Goal: Task Accomplishment & Management: Manage account settings

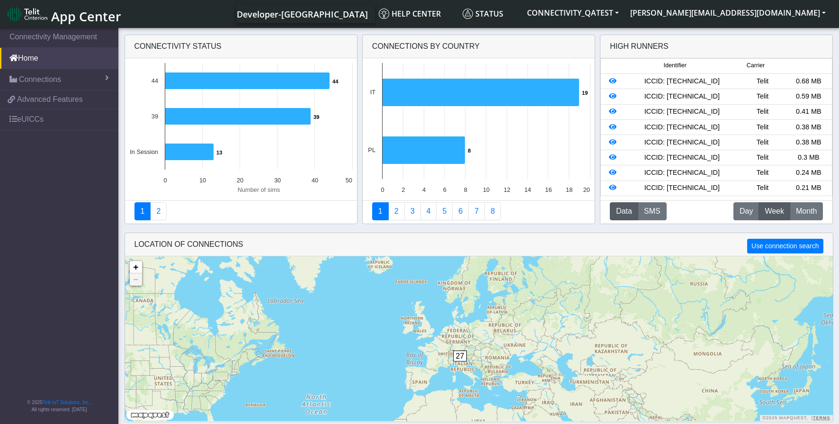
drag, startPoint x: 552, startPoint y: 333, endPoint x: 534, endPoint y: 359, distance: 32.3
click at [534, 359] on div "27 + − ©2025 MapQuest, | Terms" at bounding box center [479, 338] width 708 height 165
click at [54, 82] on span "Connections" at bounding box center [40, 79] width 42 height 11
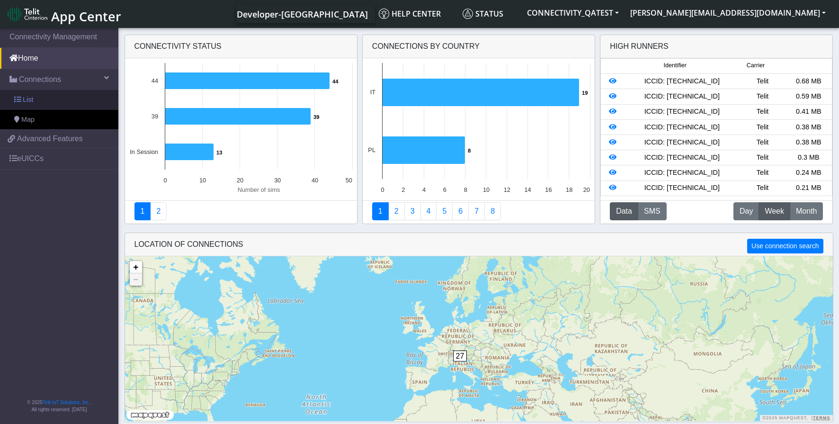
click at [33, 102] on link "List" at bounding box center [59, 100] width 118 height 20
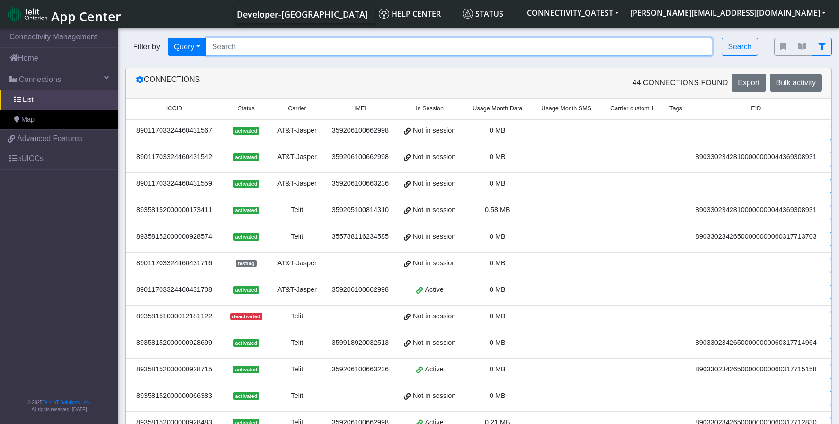
click at [266, 45] on input "Search..." at bounding box center [459, 47] width 507 height 18
paste input "89358152000000929192"
type input "89358152000000929192"
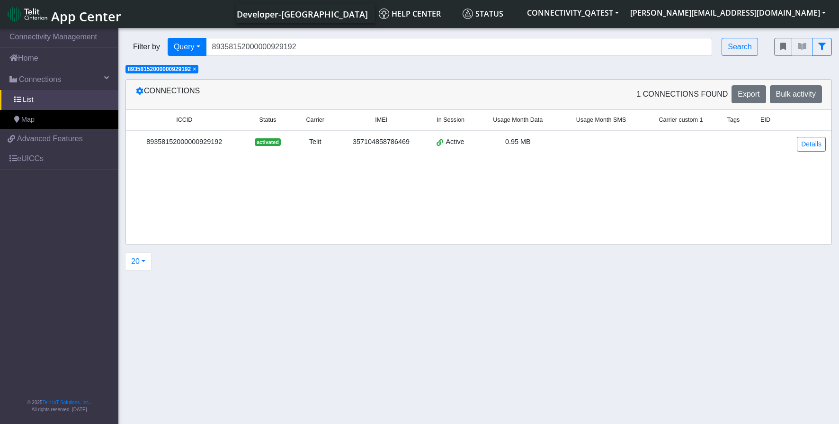
click at [208, 142] on div "89358152000000929192" at bounding box center [185, 142] width 106 height 10
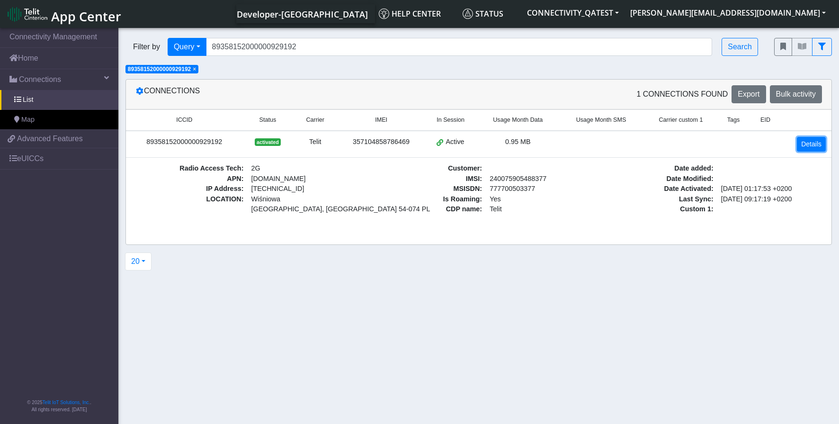
click at [810, 144] on link "Details" at bounding box center [811, 144] width 29 height 15
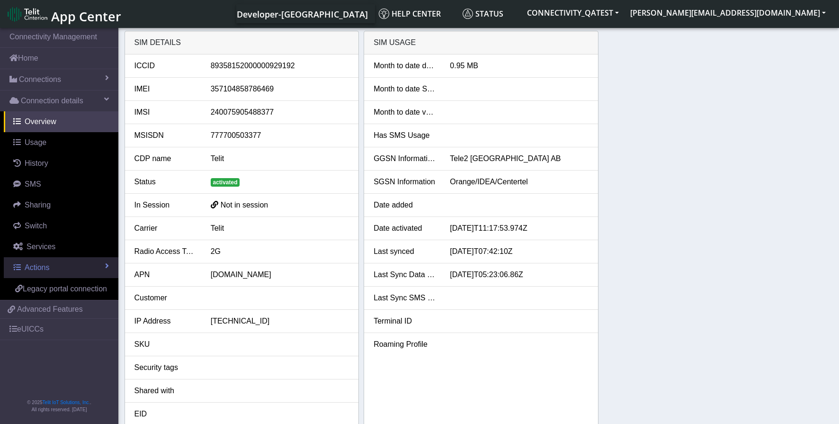
click at [49, 270] on span "Actions" at bounding box center [37, 267] width 25 height 8
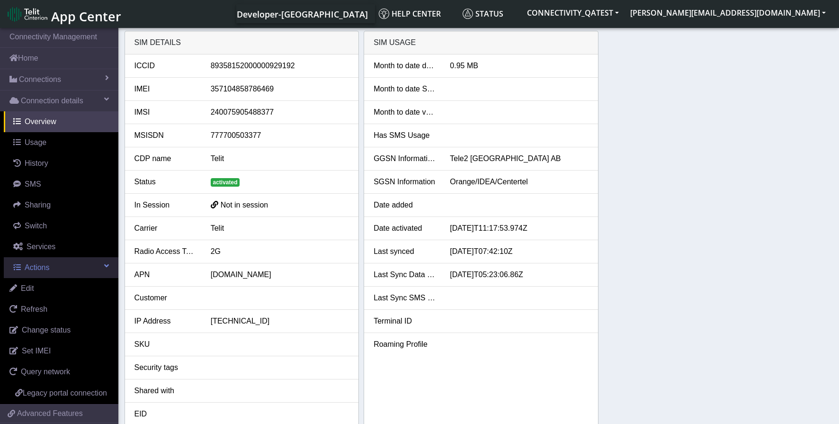
click at [41, 269] on span "Actions" at bounding box center [37, 267] width 25 height 8
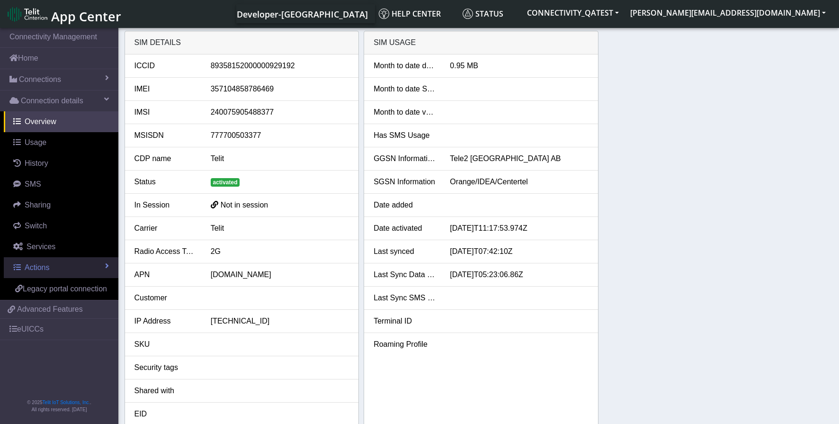
click at [44, 269] on span "Actions" at bounding box center [37, 267] width 25 height 8
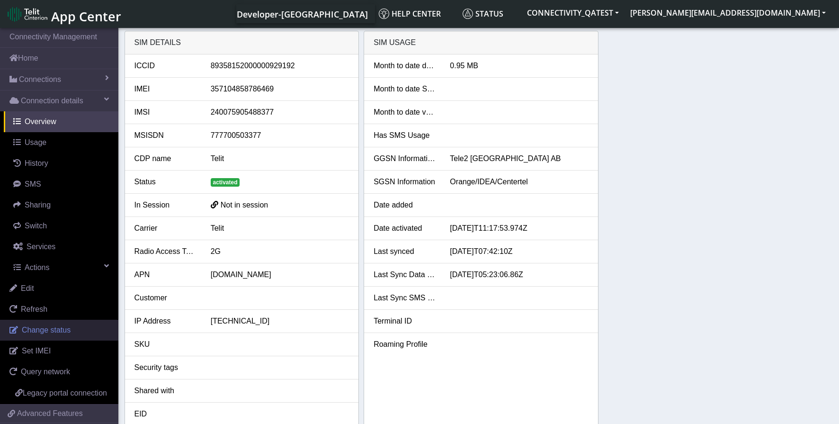
click at [64, 332] on span "Change status" at bounding box center [46, 330] width 49 height 8
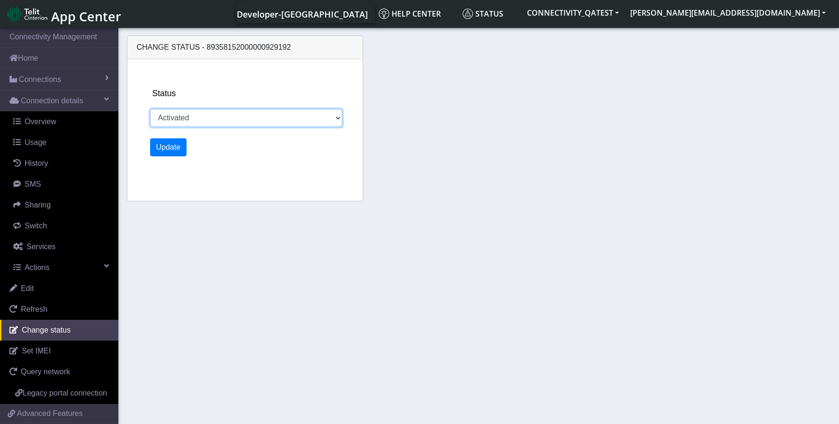
click at [331, 121] on select "Activated Deactivated Blocked" at bounding box center [246, 118] width 192 height 18
select select "blocked"
click at [150, 109] on select "Activated Deactivated Blocked" at bounding box center [246, 118] width 192 height 18
click at [162, 151] on button "Update" at bounding box center [168, 147] width 37 height 18
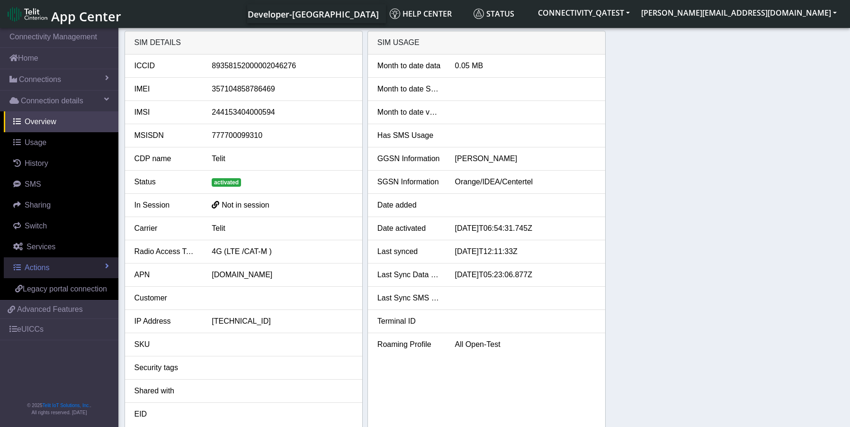
click at [55, 269] on link "Actions" at bounding box center [61, 267] width 115 height 21
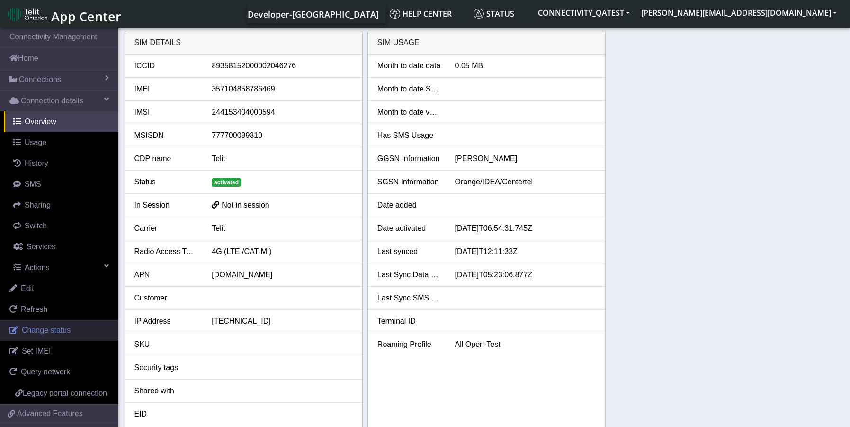
click at [60, 335] on link "Change status" at bounding box center [59, 330] width 118 height 21
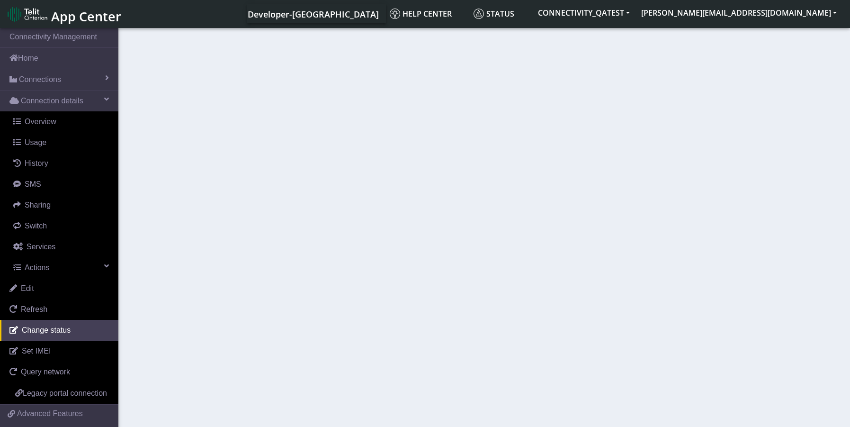
select select "activated"
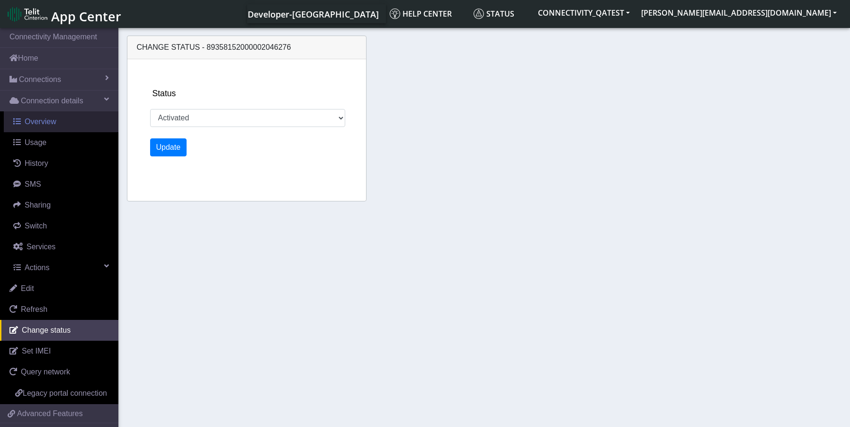
click at [39, 118] on span "Overview" at bounding box center [41, 121] width 32 height 8
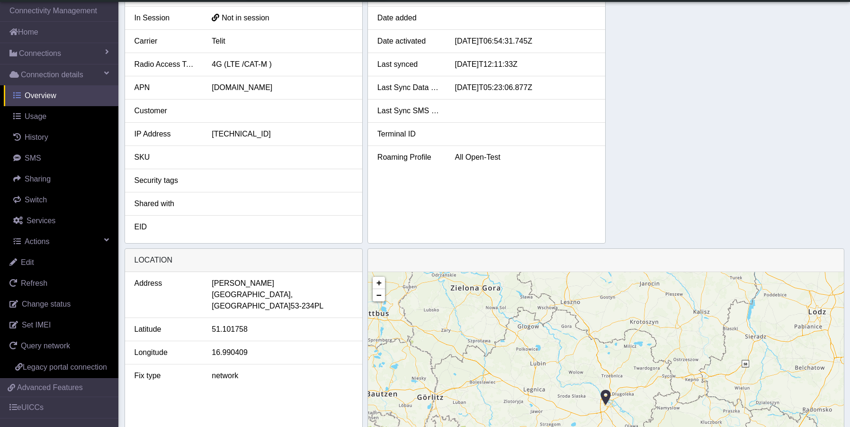
scroll to position [47, 0]
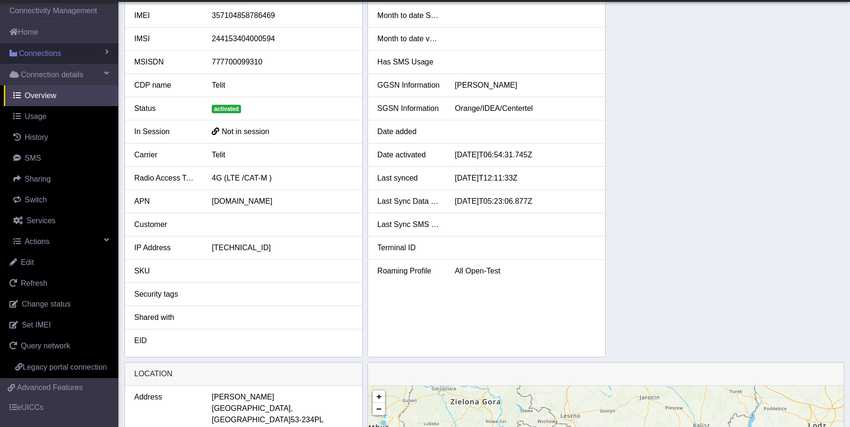
click at [31, 49] on span "Connections" at bounding box center [40, 53] width 42 height 11
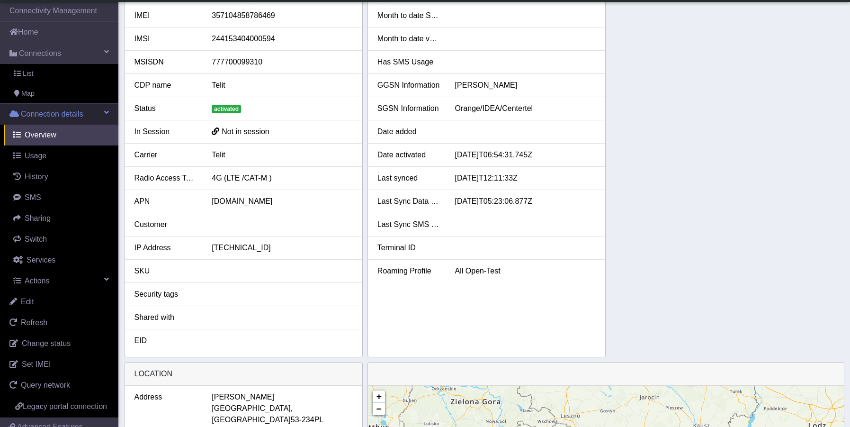
click at [38, 119] on span "Connection details" at bounding box center [52, 113] width 63 height 11
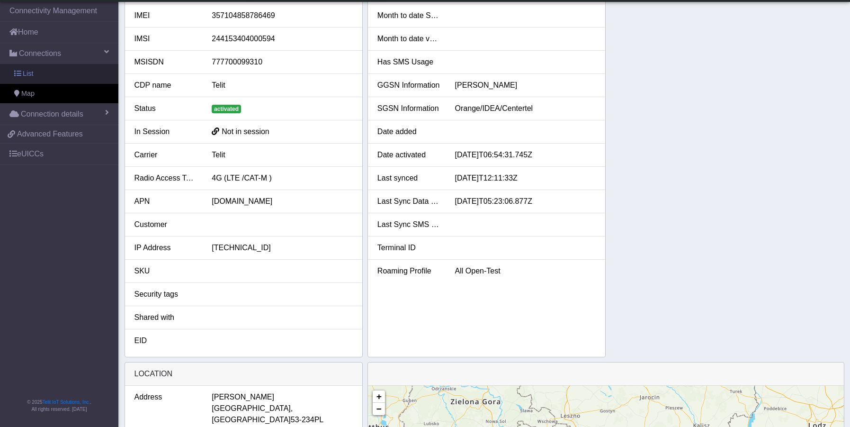
click at [31, 74] on span "List" at bounding box center [28, 74] width 10 height 10
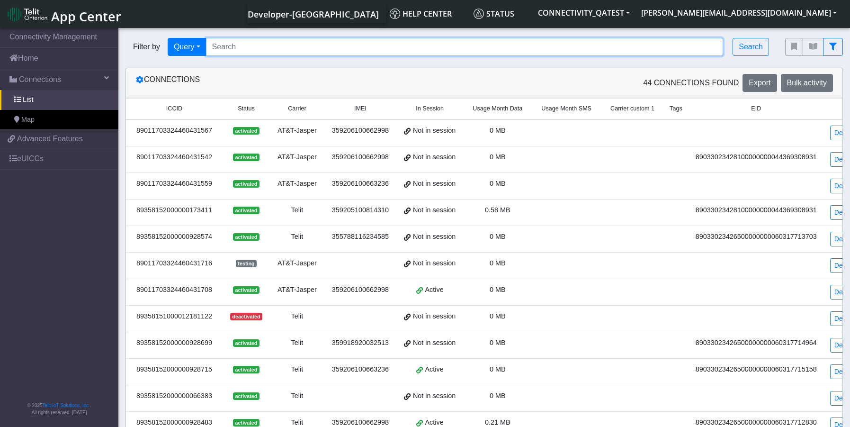
click at [239, 44] on input "Search..." at bounding box center [465, 47] width 518 height 18
paste input "89358152000000929192"
type input "89358152000000929192"
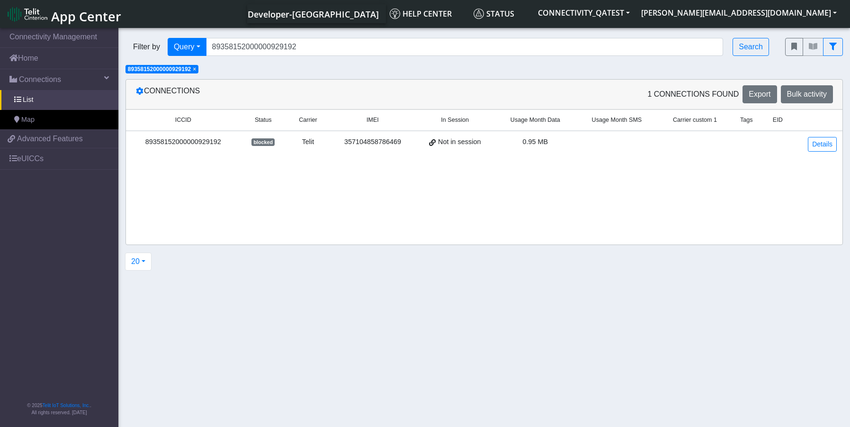
click at [209, 143] on div "89358152000000929192" at bounding box center [183, 142] width 103 height 10
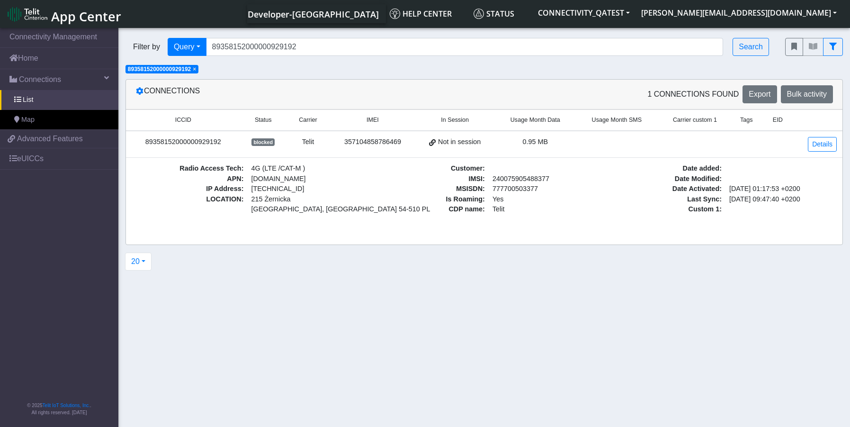
scroll to position [3, 0]
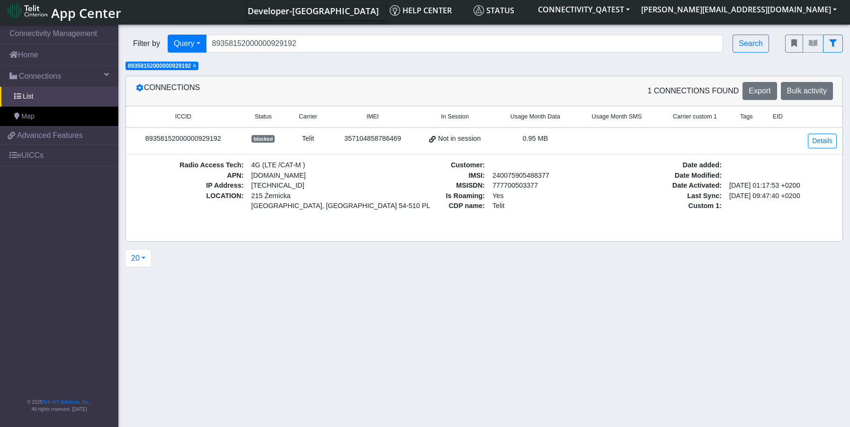
click at [263, 140] on span "blocked" at bounding box center [262, 139] width 23 height 8
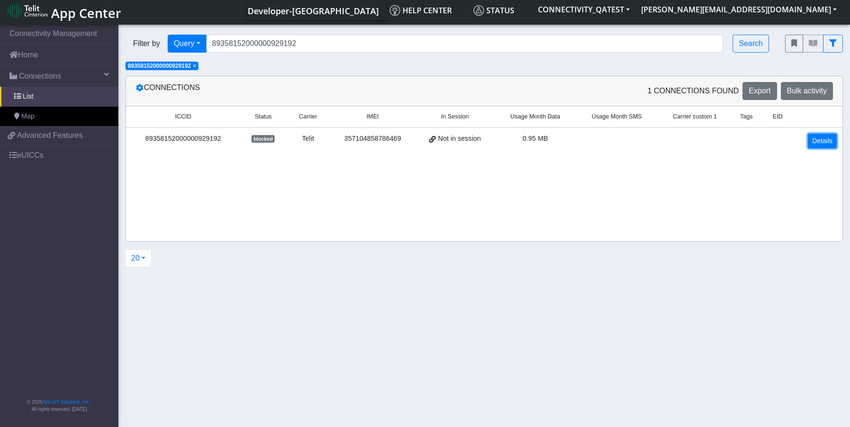
click at [830, 139] on link "Details" at bounding box center [822, 141] width 29 height 15
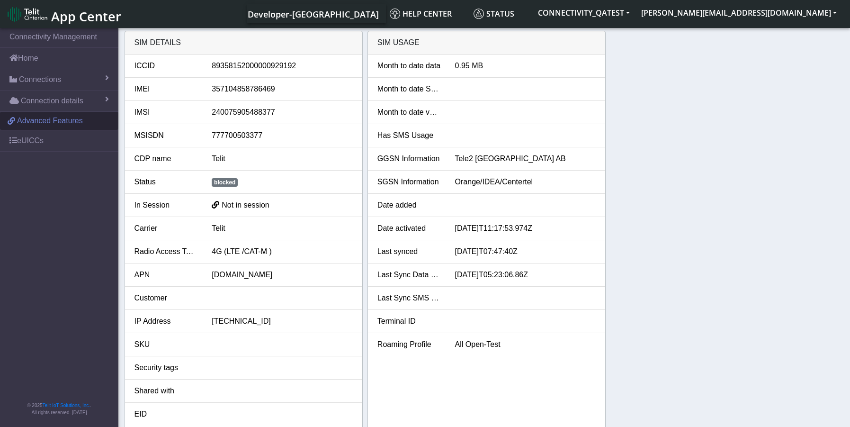
click at [47, 123] on span "Advanced Features" at bounding box center [50, 120] width 66 height 11
click at [46, 80] on span "Connections" at bounding box center [40, 79] width 42 height 11
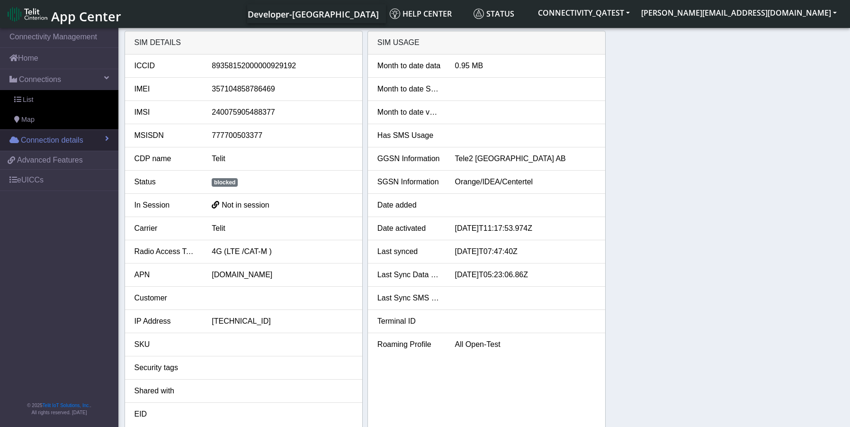
click at [42, 139] on span "Connection details" at bounding box center [52, 139] width 63 height 11
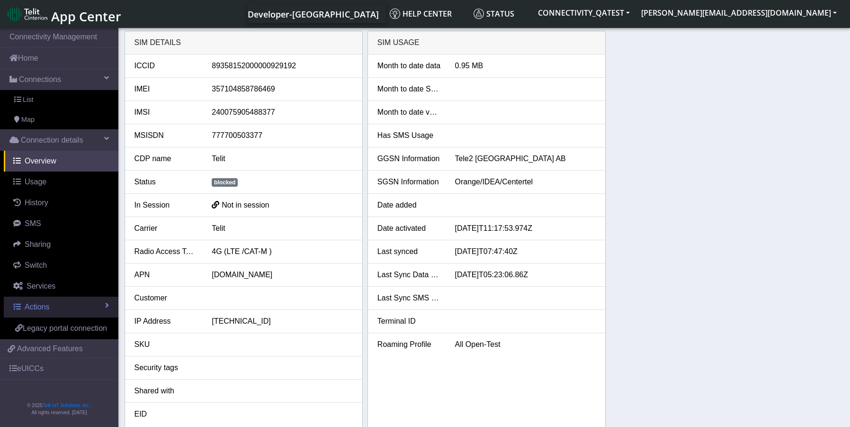
click at [29, 308] on span "Actions" at bounding box center [37, 307] width 25 height 8
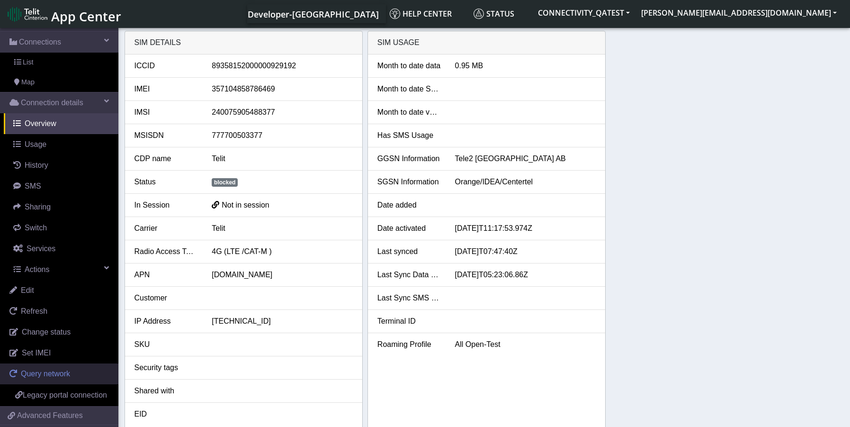
scroll to position [101, 0]
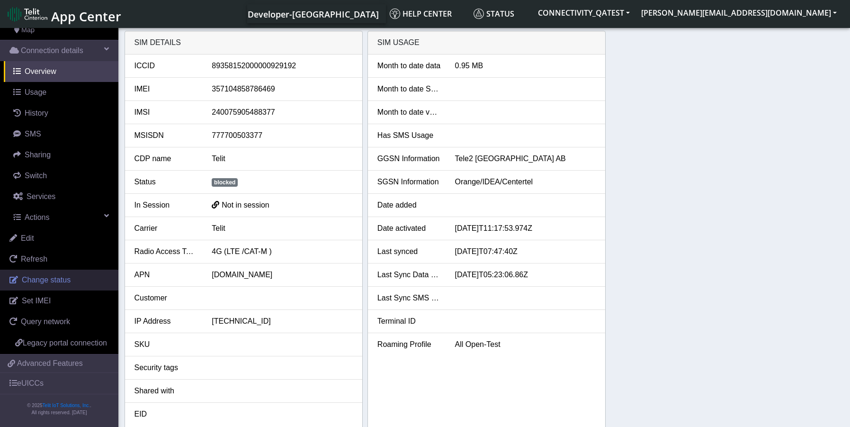
click at [44, 274] on link "Change status" at bounding box center [59, 279] width 118 height 21
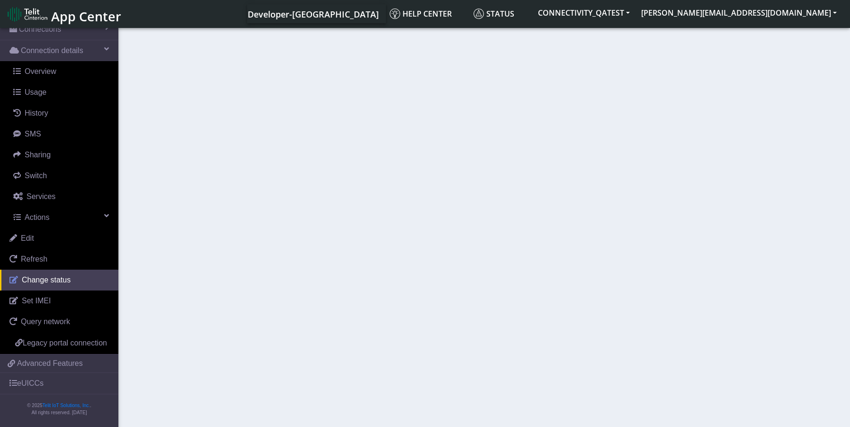
scroll to position [62, 0]
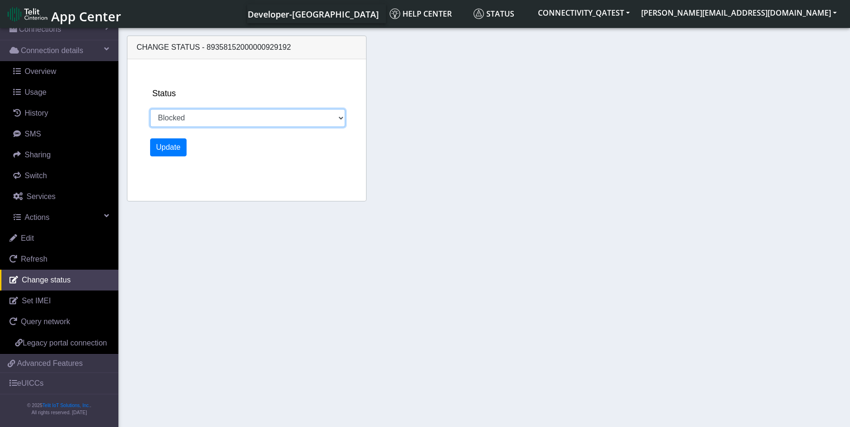
click at [197, 117] on select "Activated Deactivated Blocked" at bounding box center [248, 118] width 196 height 18
select select "activated"
click at [150, 109] on select "Activated Deactivated Blocked" at bounding box center [248, 118] width 196 height 18
click at [164, 148] on button "Update" at bounding box center [168, 147] width 37 height 18
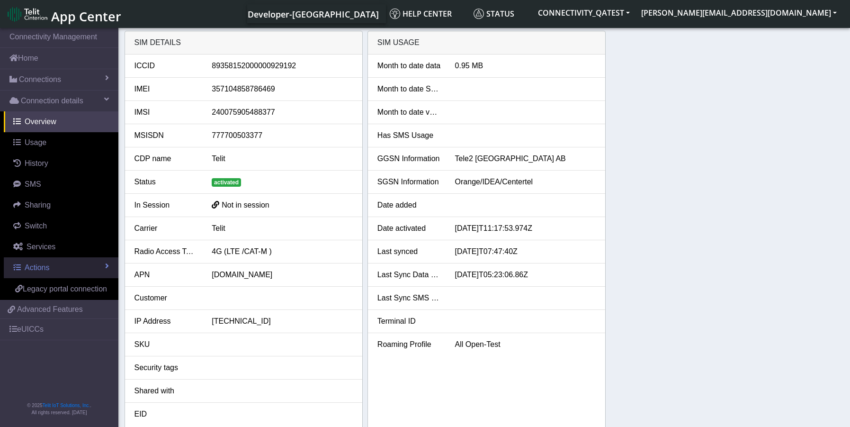
click at [42, 263] on span "Actions" at bounding box center [37, 267] width 25 height 8
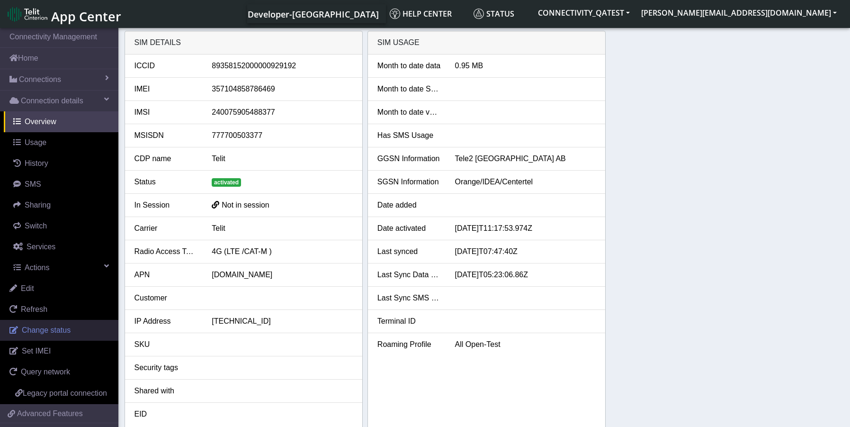
click at [39, 337] on link "Change status" at bounding box center [59, 330] width 118 height 21
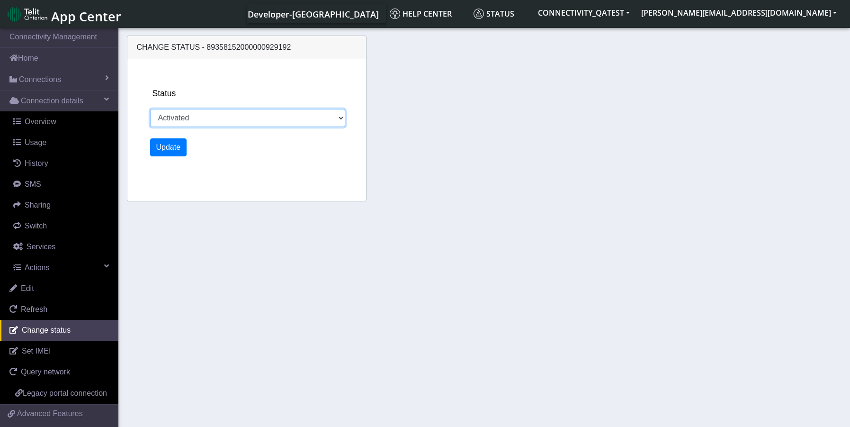
click at [229, 125] on select "Activated Deactivated Blocked" at bounding box center [248, 118] width 196 height 18
select select "blocked"
click at [150, 109] on select "Activated Deactivated Blocked" at bounding box center [248, 118] width 196 height 18
click at [152, 146] on button "Update" at bounding box center [168, 147] width 37 height 18
